Goal: Information Seeking & Learning: Learn about a topic

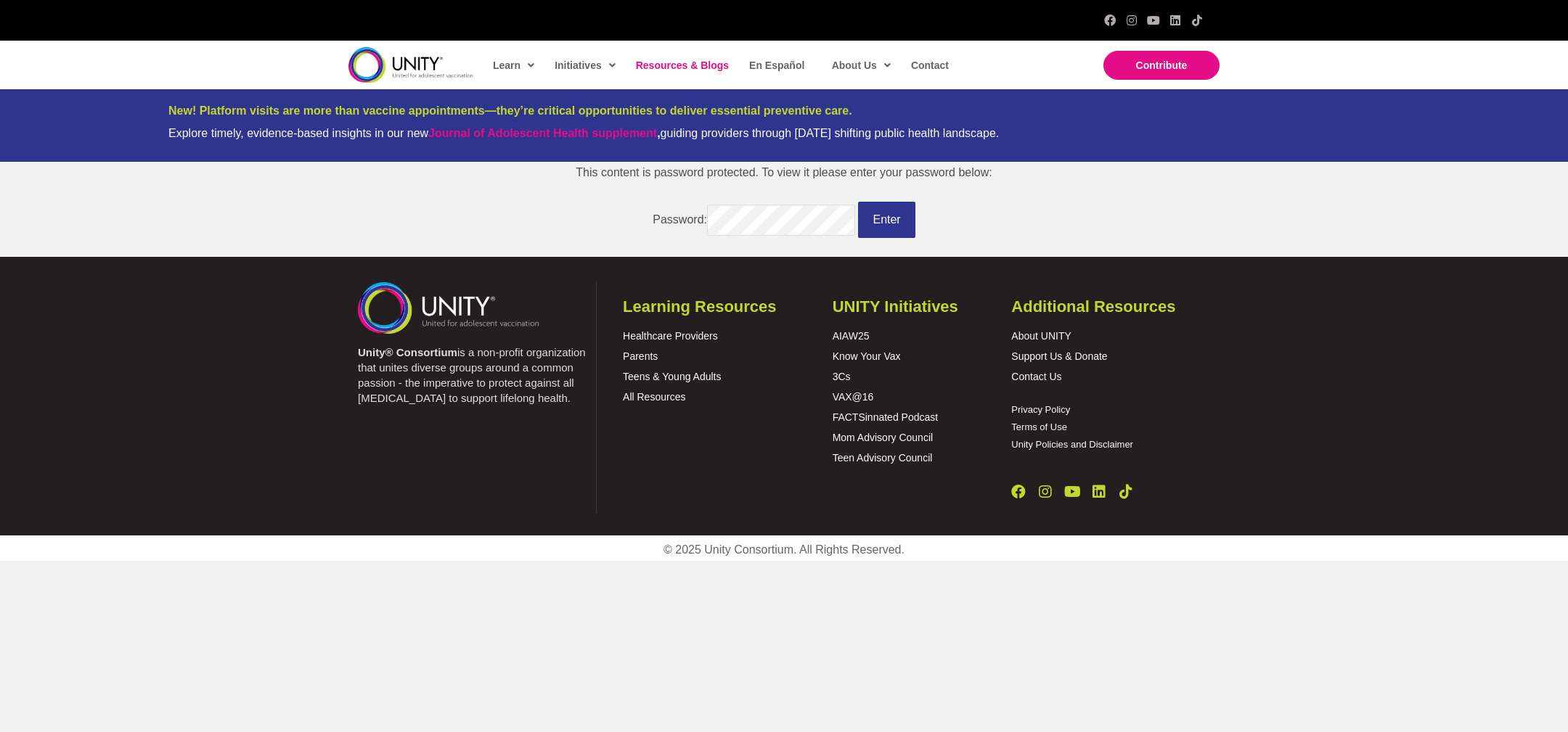
click at [659, 69] on span "Resources & Blogs" at bounding box center [682, 65] width 93 height 12
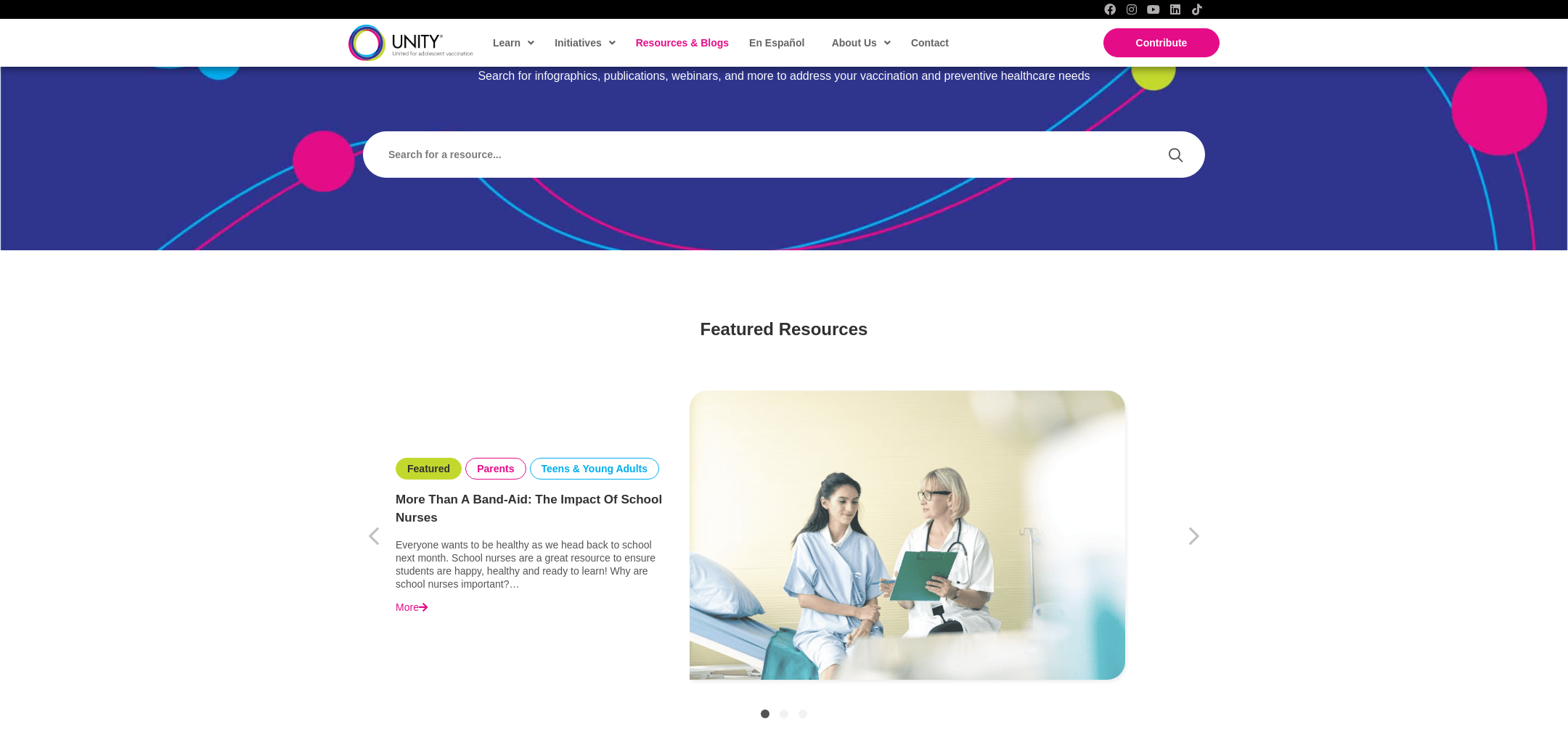
scroll to position [396, 0]
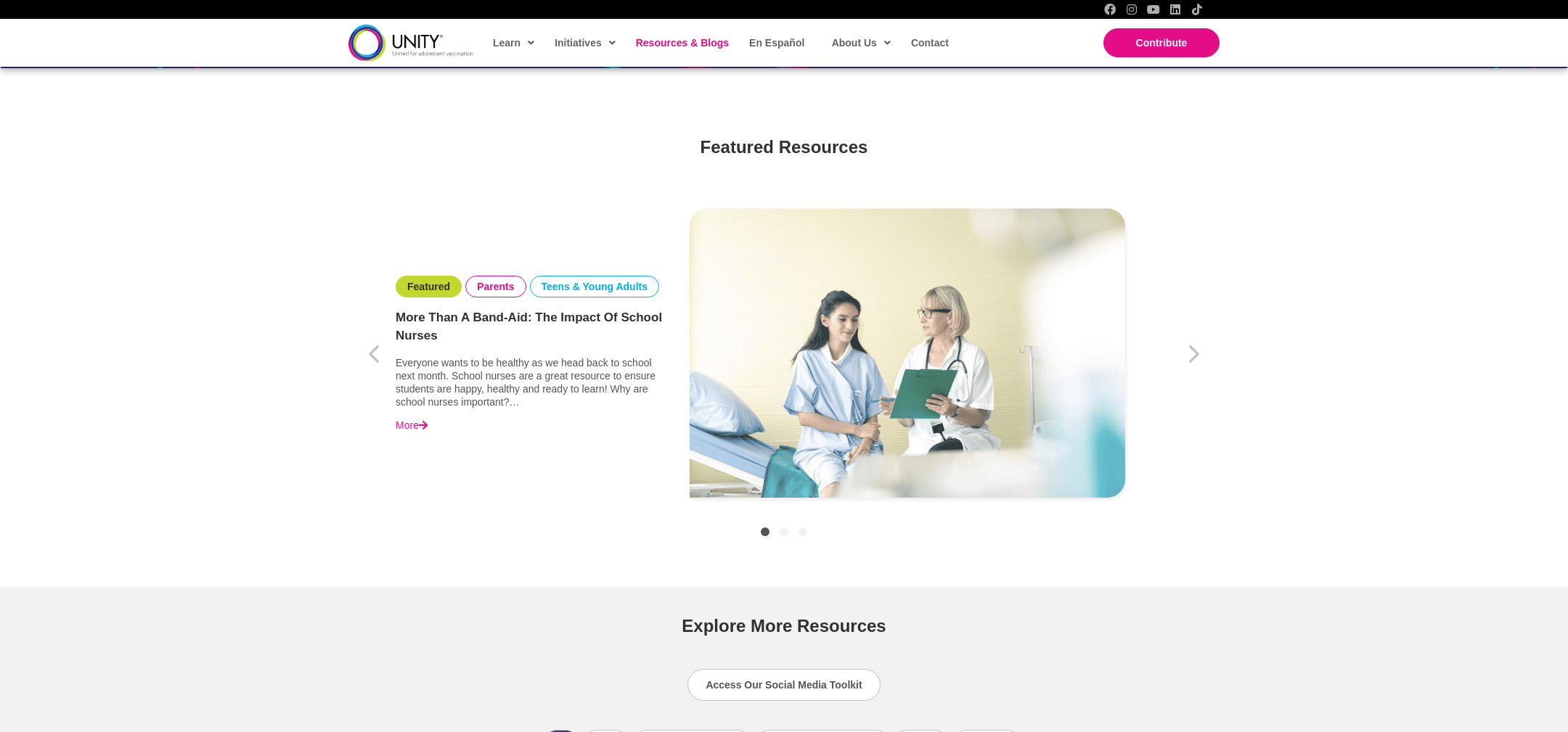
click at [735, 443] on img "Item 1 of 3" at bounding box center [907, 352] width 436 height 289
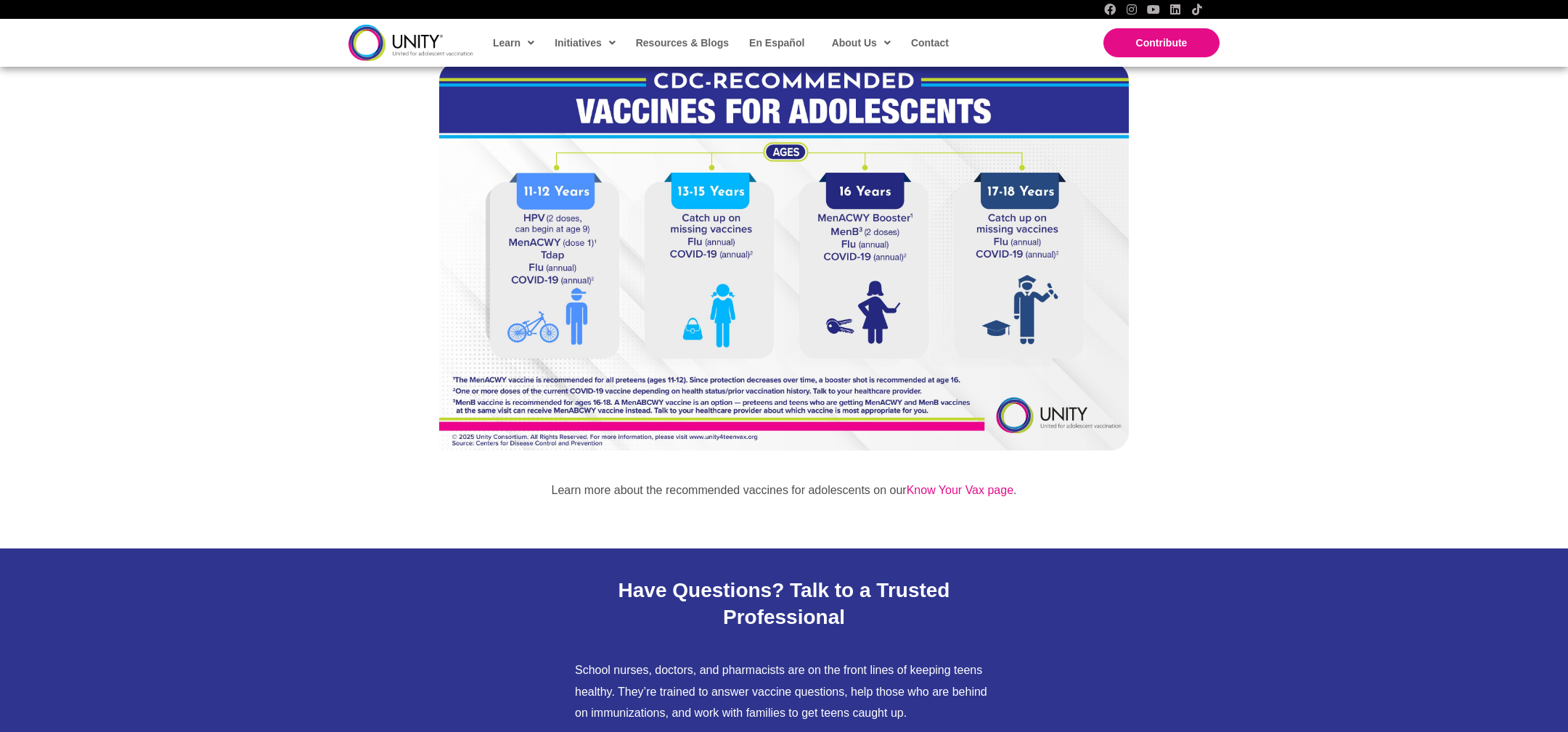
scroll to position [1452, 0]
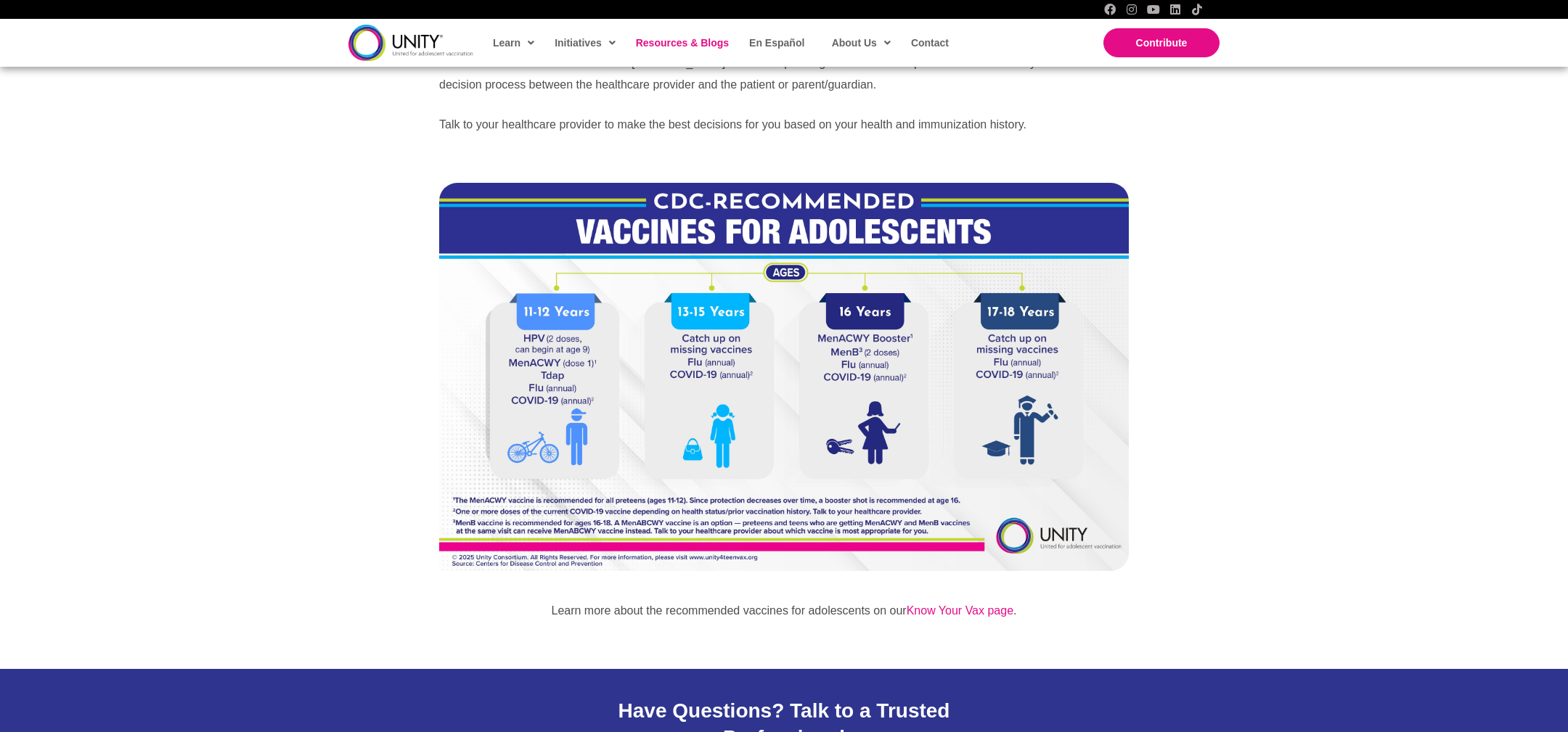
click at [658, 43] on span "Resources & Blogs" at bounding box center [682, 43] width 93 height 12
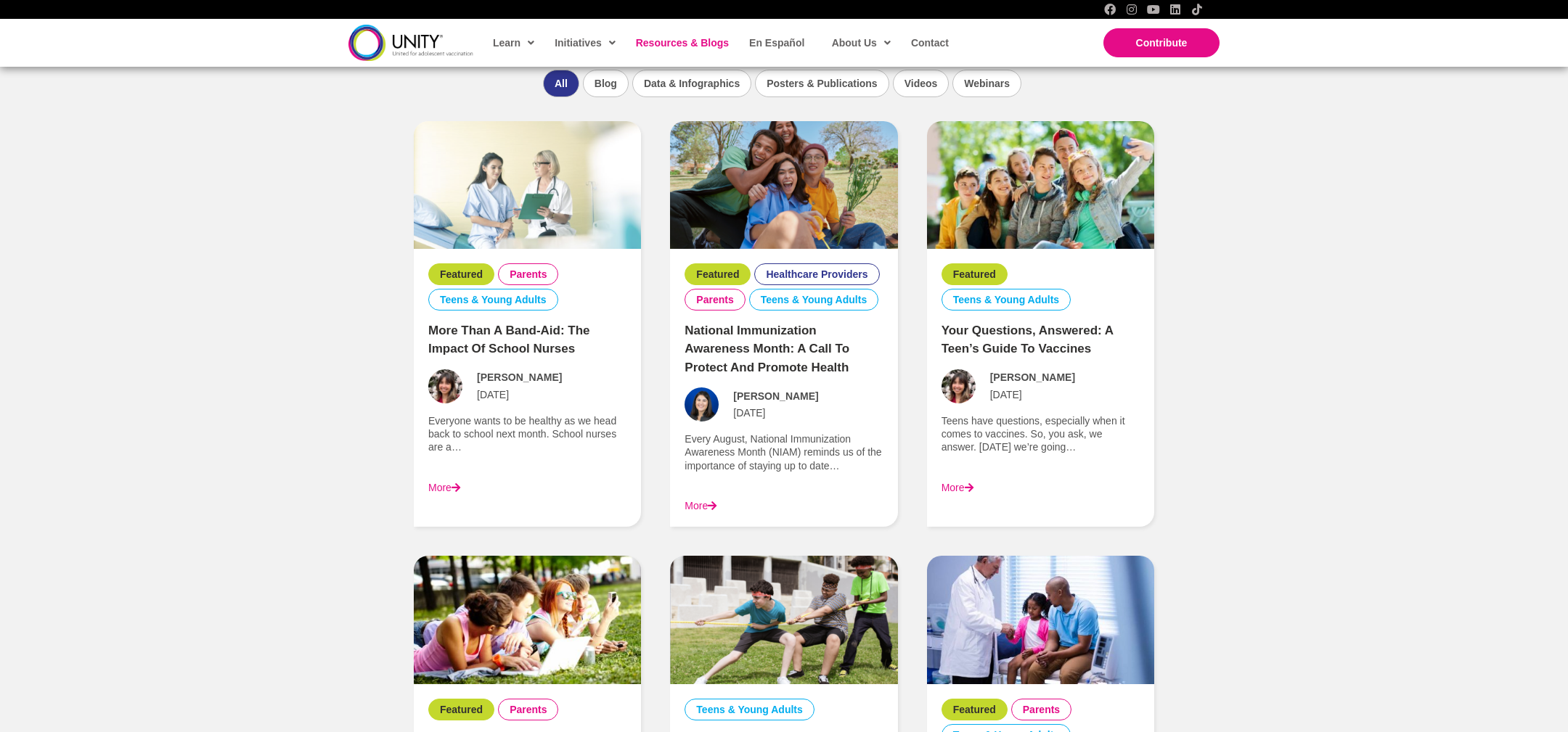
scroll to position [1111, 0]
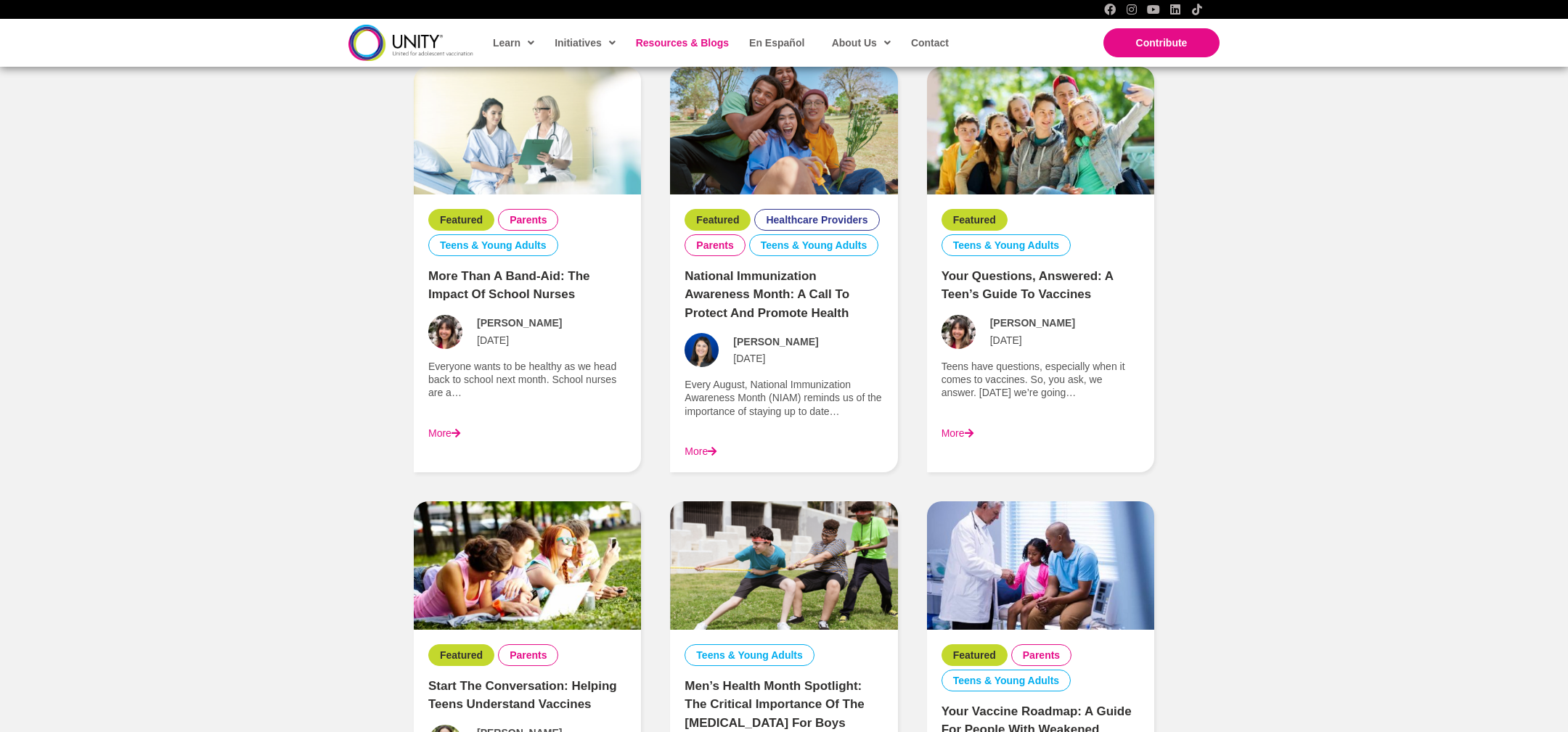
click at [532, 291] on link "More Than a Band-Aid: The Impact of School Nurses" at bounding box center [508, 285] width 162 height 32
click at [788, 290] on link "National Immunization Awareness Month: A Call to Protect and Promote Health" at bounding box center [767, 295] width 165 height 50
